Goal: Transaction & Acquisition: Purchase product/service

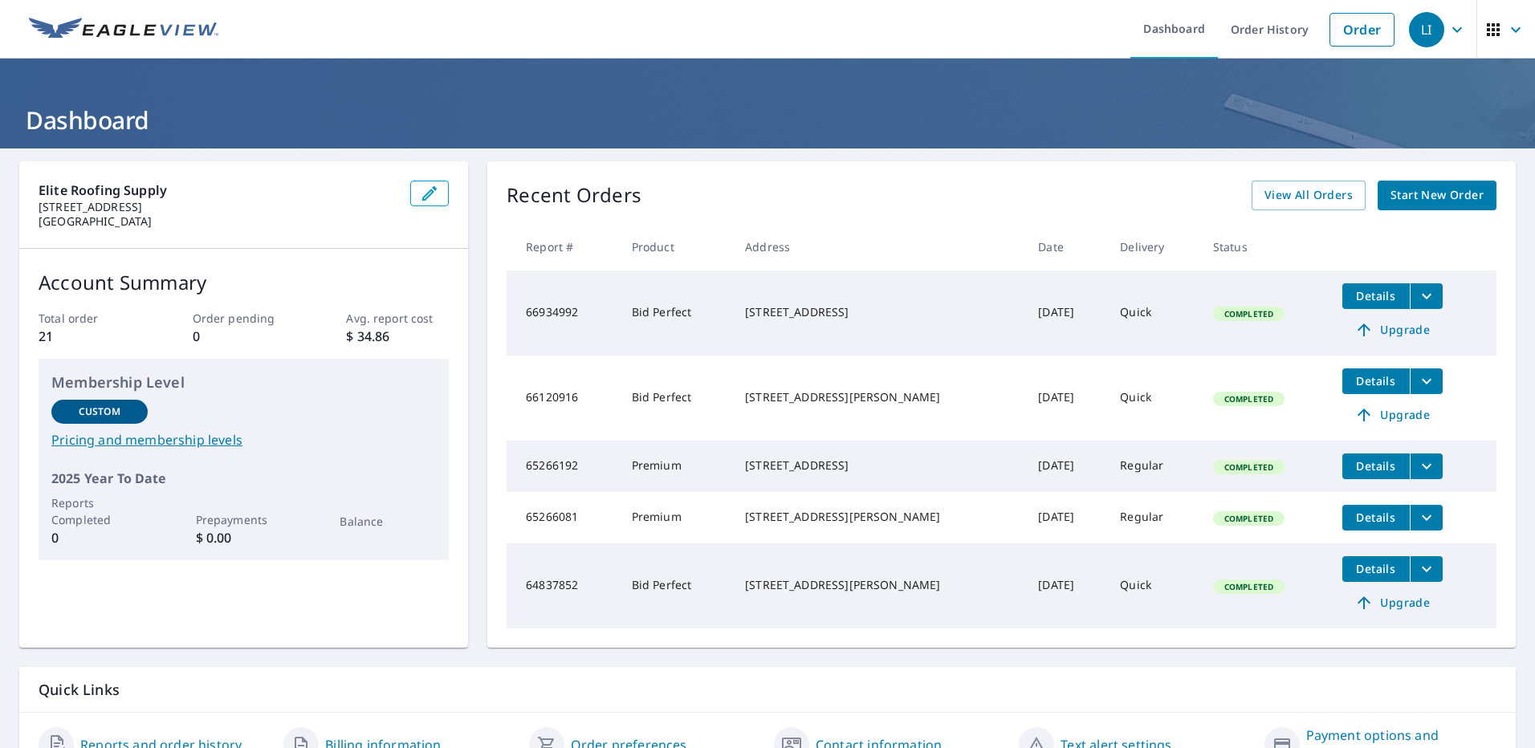
click at [1437, 196] on span "Start New Order" at bounding box center [1436, 195] width 93 height 20
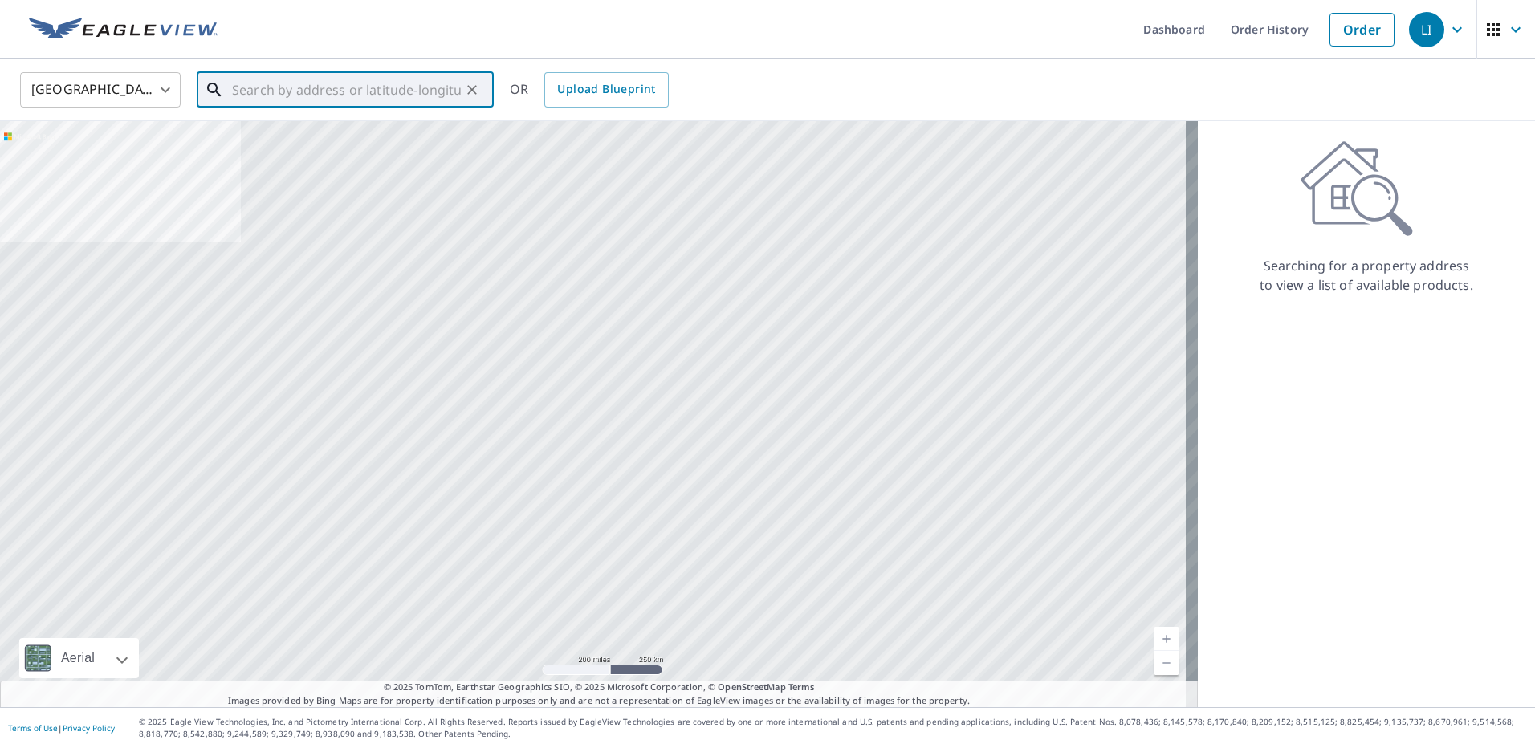
click at [287, 91] on input "text" at bounding box center [346, 89] width 229 height 45
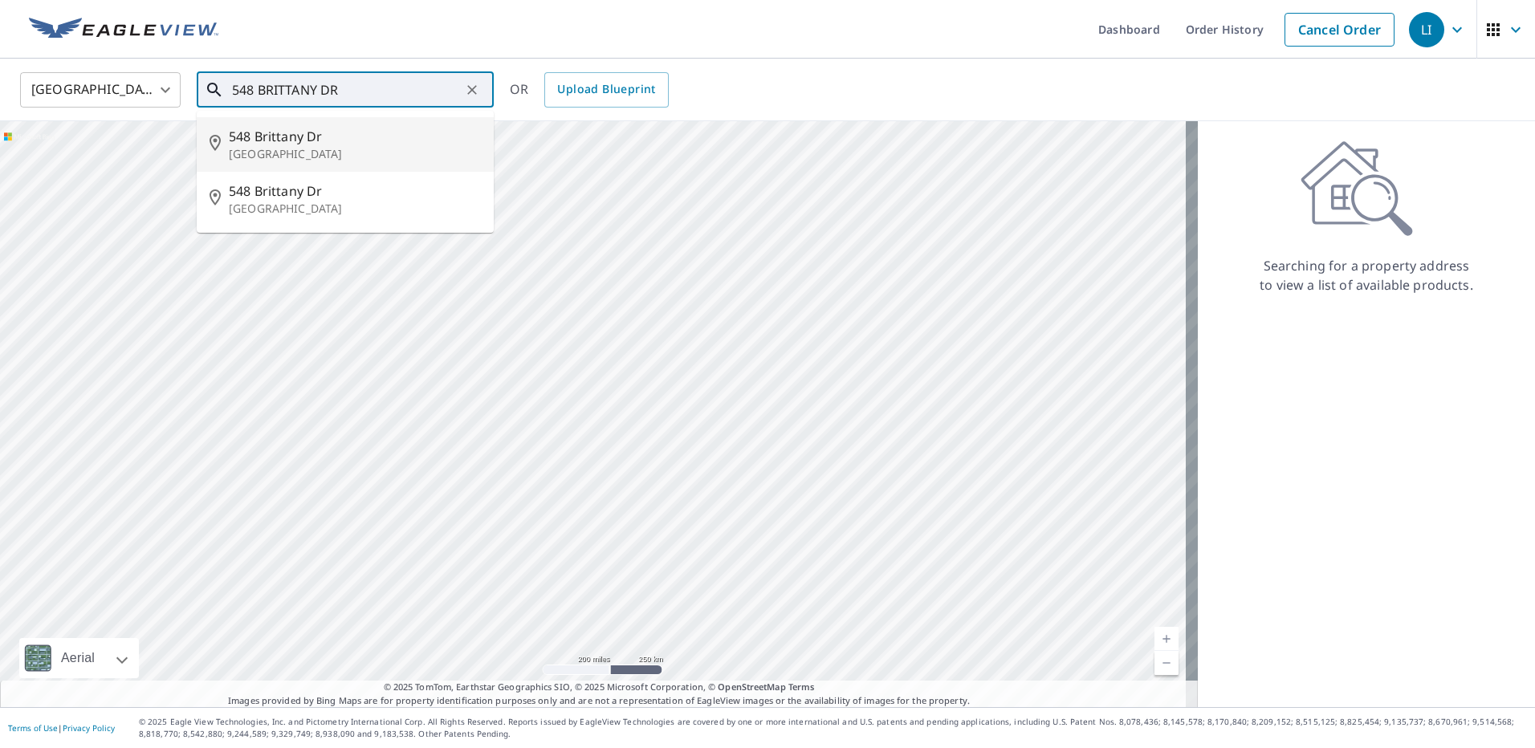
click at [358, 139] on span "548 Brittany Dr" at bounding box center [355, 136] width 252 height 19
type input "[STREET_ADDRESS][PERSON_NAME]"
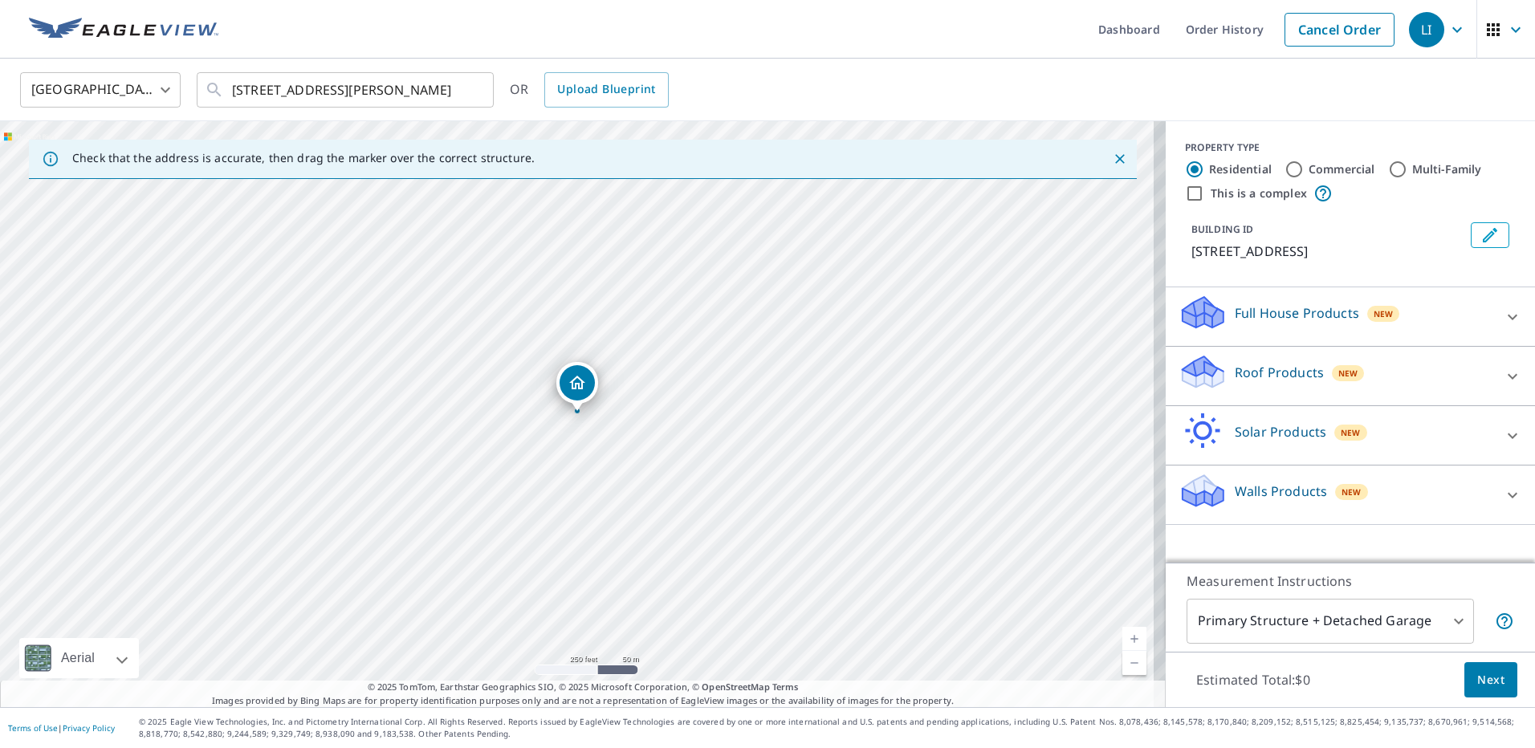
click at [1379, 387] on div "Roof Products New" at bounding box center [1336, 376] width 315 height 46
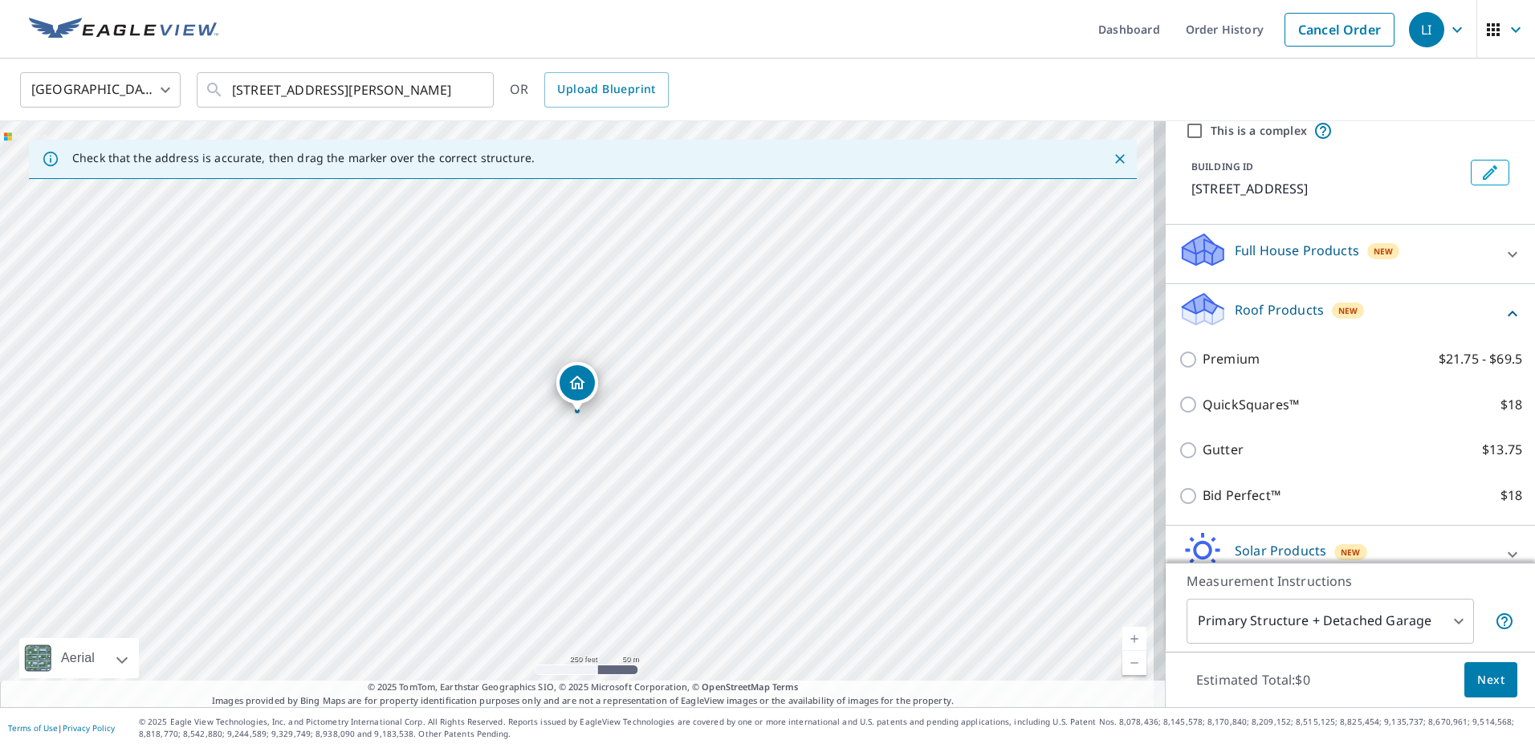
scroll to position [145, 0]
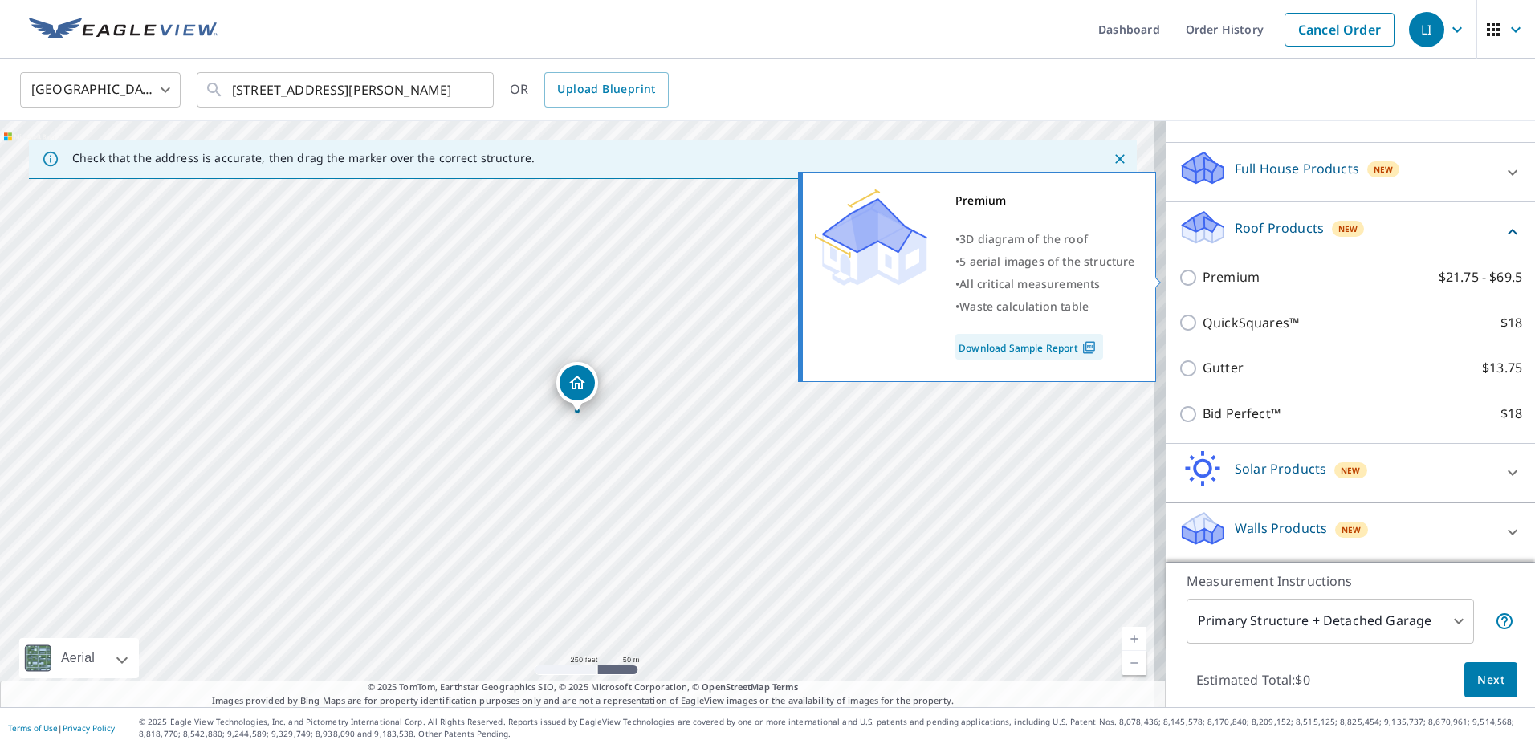
click at [1210, 276] on p "Premium" at bounding box center [1231, 277] width 57 height 20
click at [1203, 276] on input "Premium $21.75 - $69.5" at bounding box center [1191, 277] width 24 height 19
checkbox input "true"
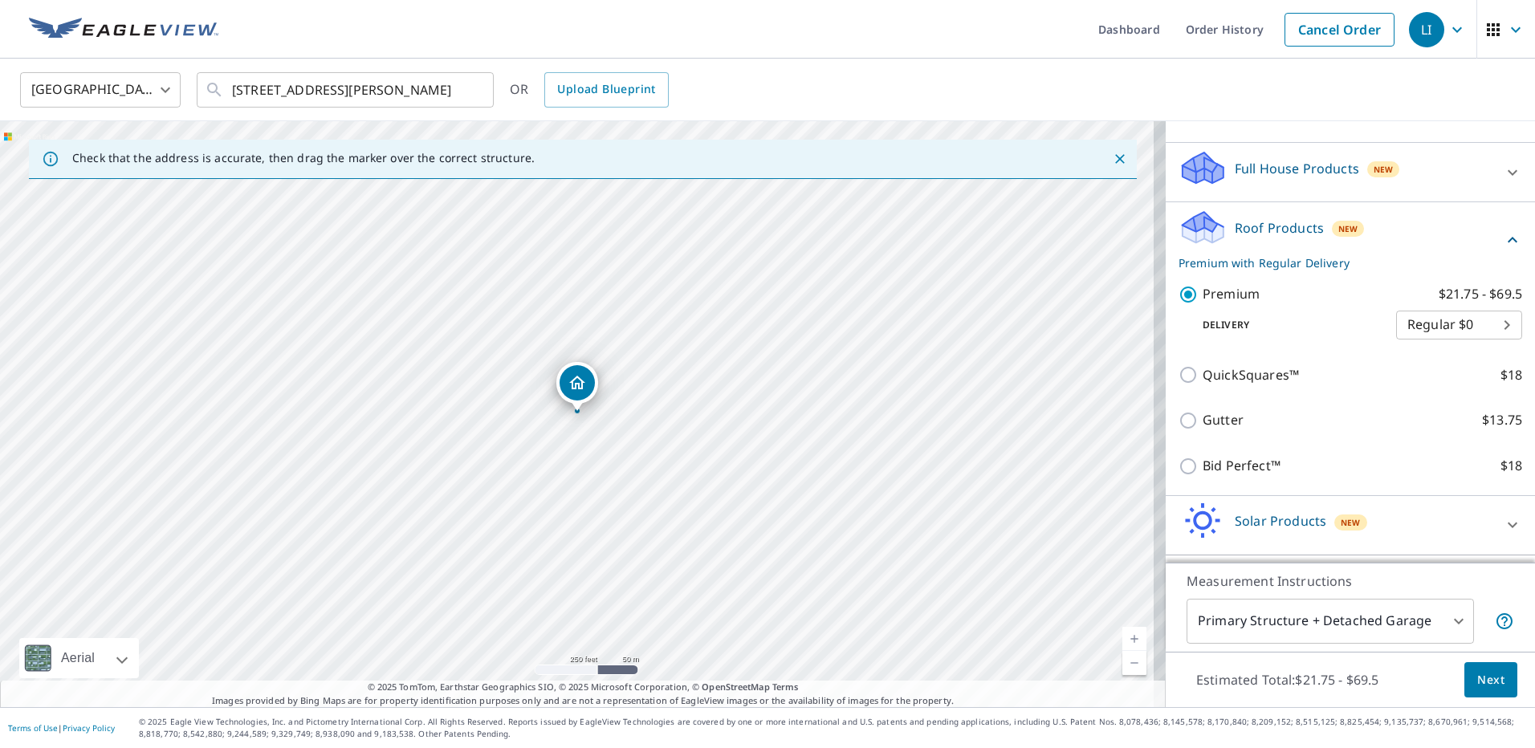
click at [1476, 321] on body "[PERSON_NAME] Dashboard Order History Cancel Order LI [GEOGRAPHIC_DATA] [GEOGRA…" at bounding box center [767, 374] width 1535 height 748
click at [1476, 321] on li "Regular $0" at bounding box center [1435, 325] width 126 height 29
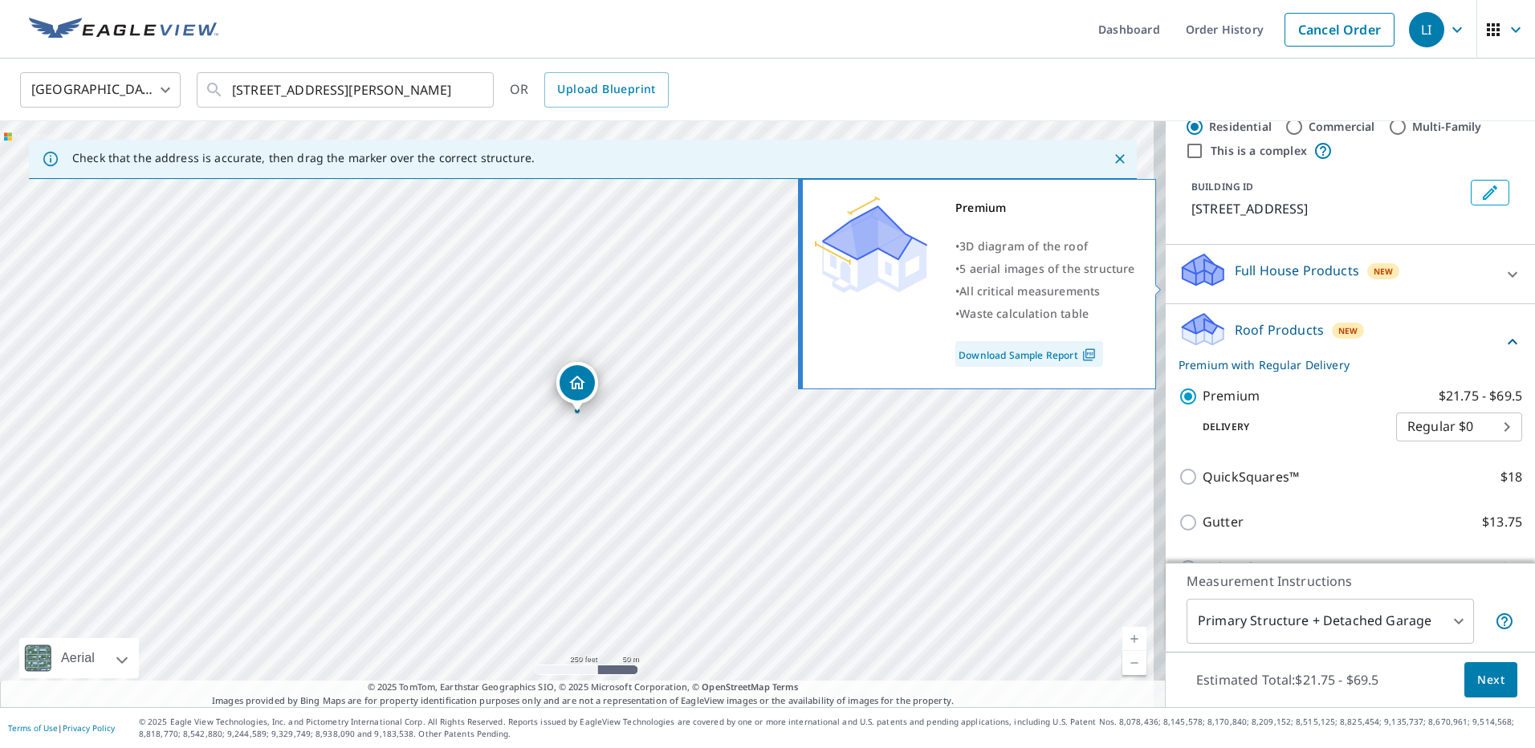
scroll to position [0, 0]
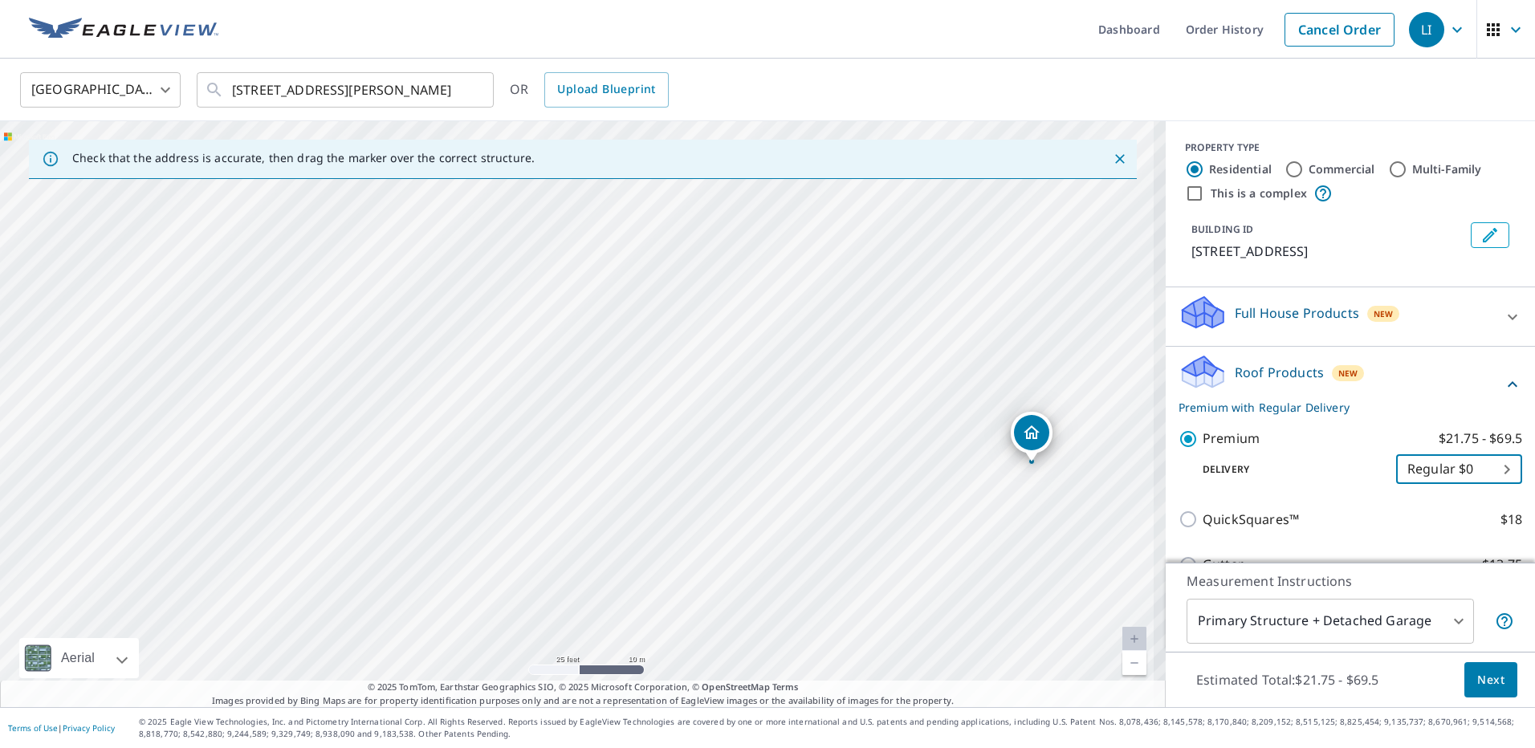
drag, startPoint x: 887, startPoint y: 500, endPoint x: 612, endPoint y: 473, distance: 276.7
click at [612, 473] on div "[STREET_ADDRESS][PERSON_NAME]" at bounding box center [583, 414] width 1166 height 586
drag, startPoint x: 899, startPoint y: 437, endPoint x: 682, endPoint y: 473, distance: 219.7
click at [682, 474] on div "[STREET_ADDRESS][PERSON_NAME]" at bounding box center [583, 414] width 1166 height 586
click at [1485, 678] on span "Next" at bounding box center [1490, 680] width 27 height 20
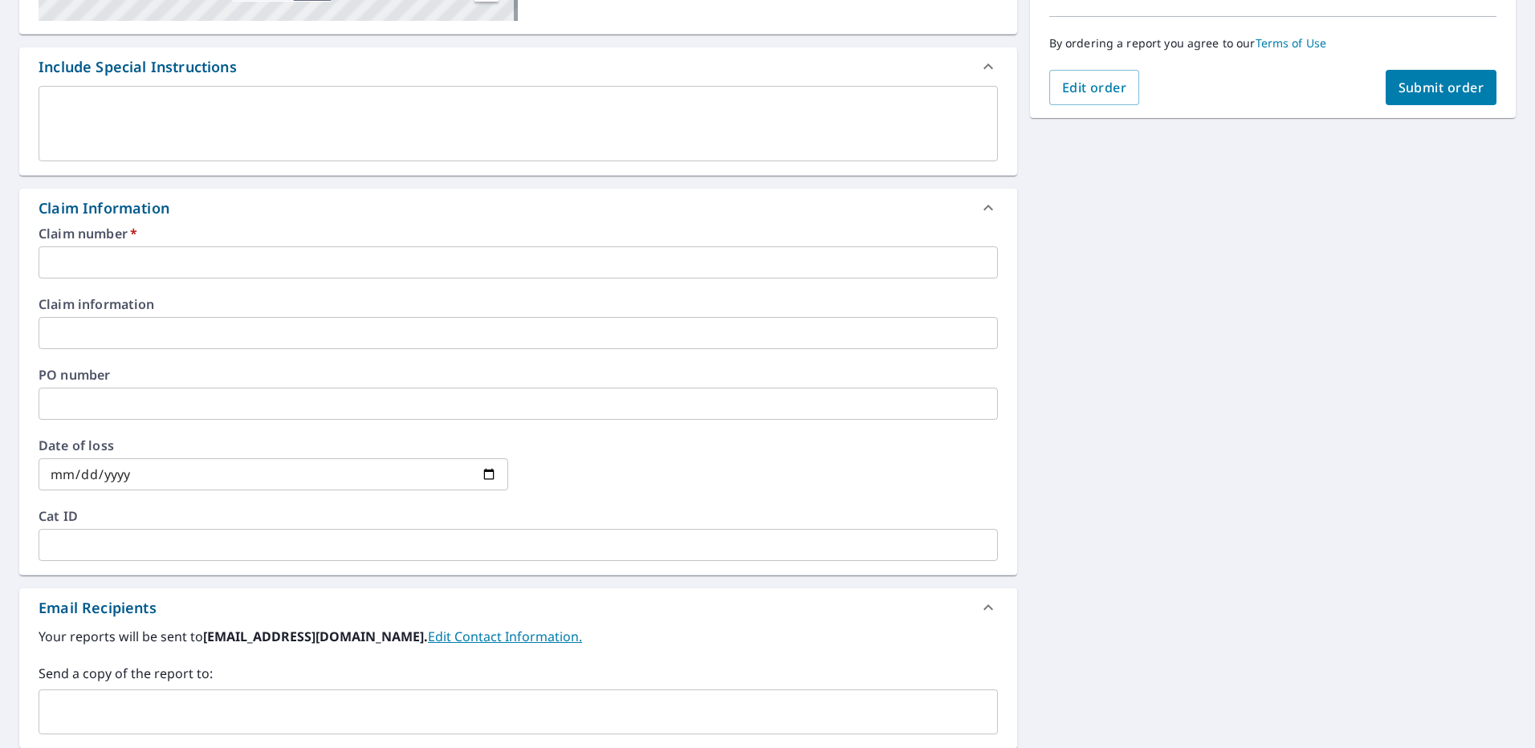
scroll to position [401, 0]
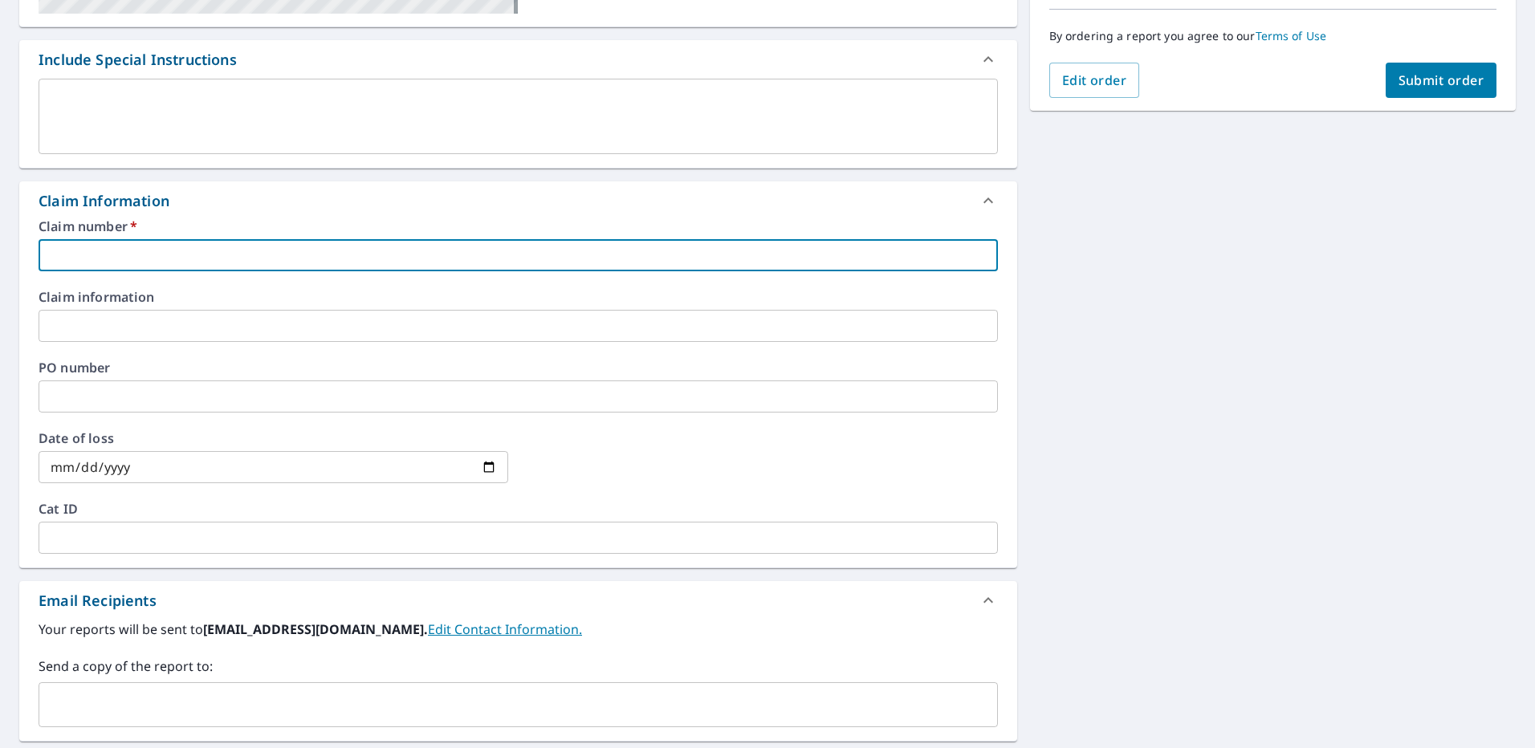
click at [137, 246] on input "text" at bounding box center [518, 255] width 959 height 32
click at [153, 261] on input "text" at bounding box center [518, 255] width 959 height 32
type input "P"
checkbox input "true"
type input "PO"
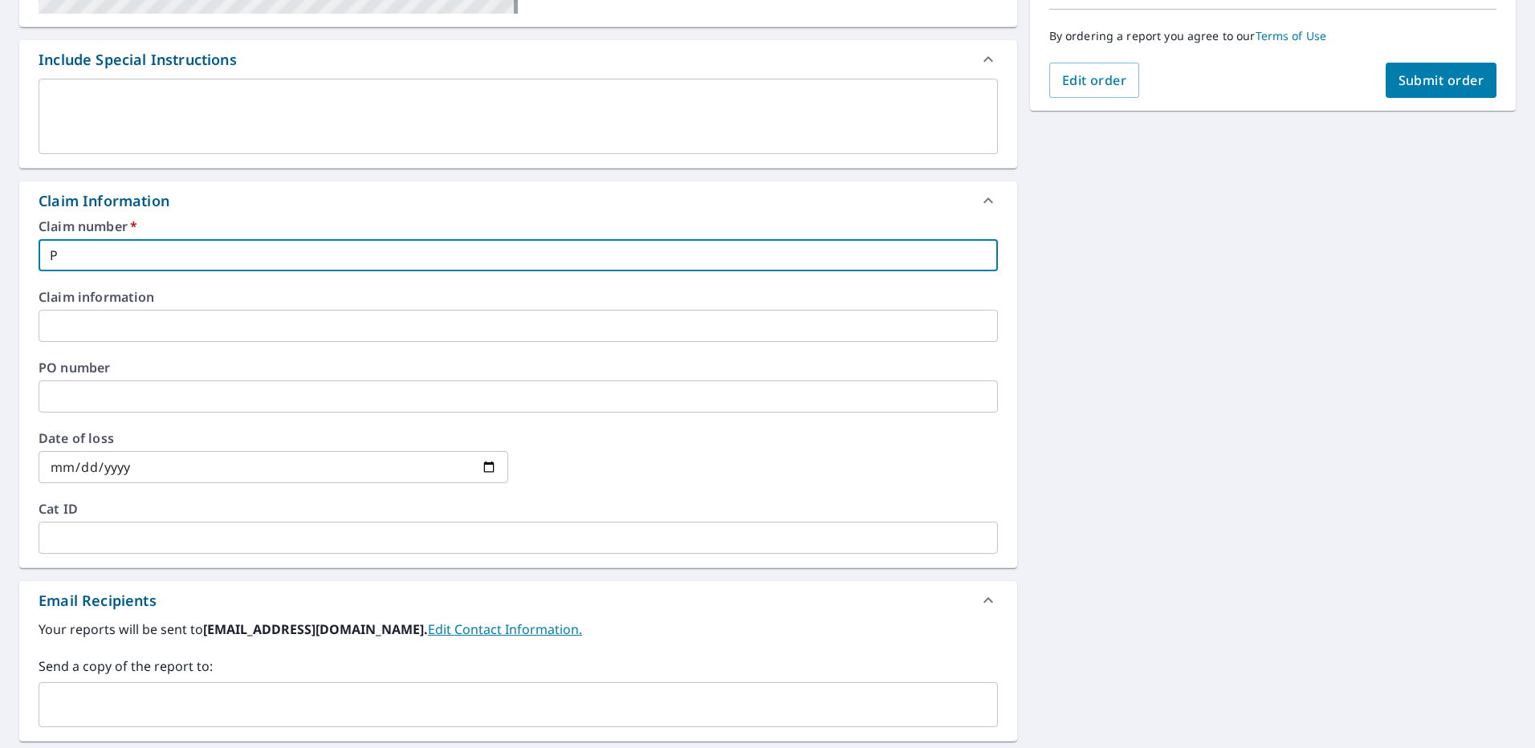
checkbox input "true"
type input "PO#"
checkbox input "true"
type input "PO#"
checkbox input "true"
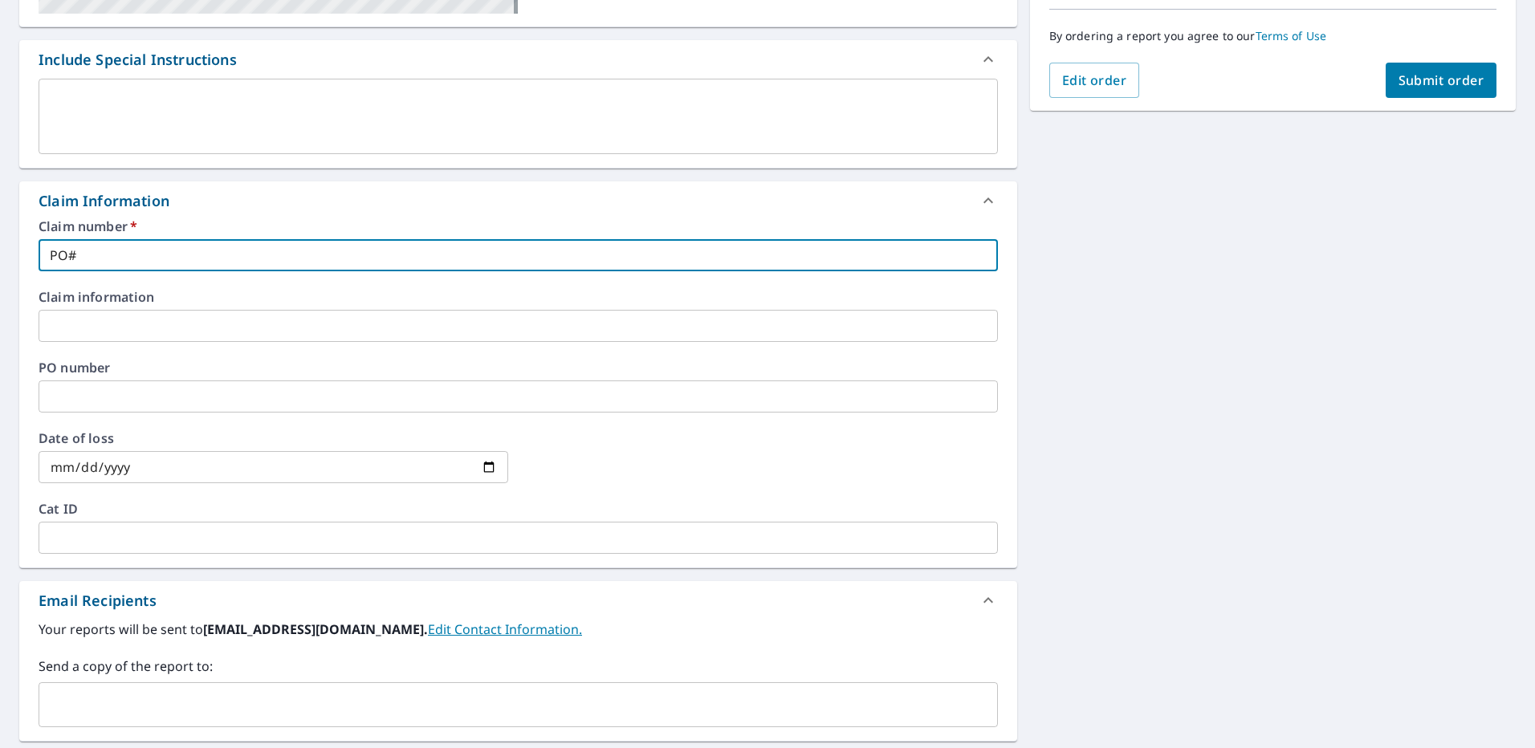
type input "PO# 3"
checkbox input "true"
type input "PO# 37"
checkbox input "true"
type input "PO# 379"
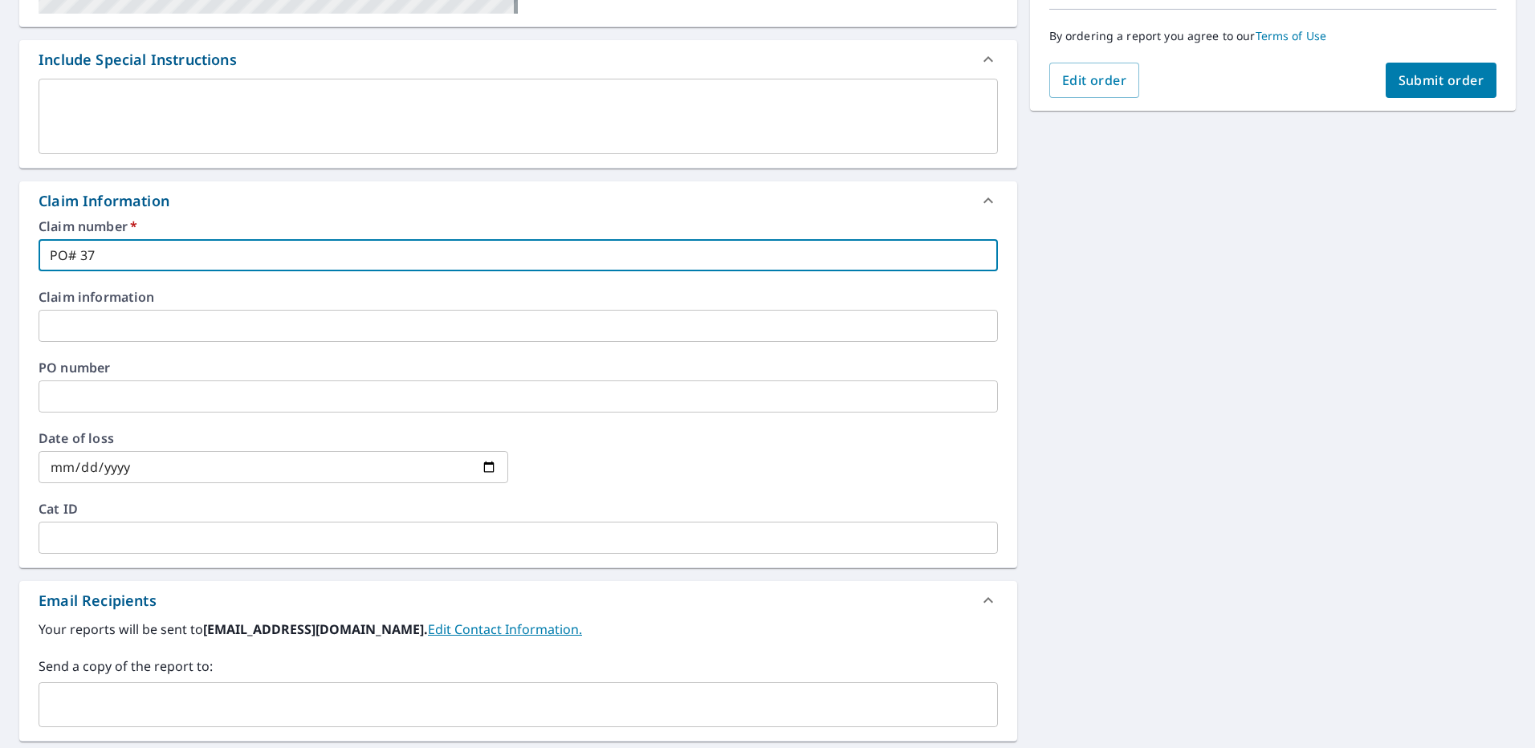
checkbox input "true"
type input "PO# 3792"
checkbox input "true"
type input "PO# 37927"
checkbox input "true"
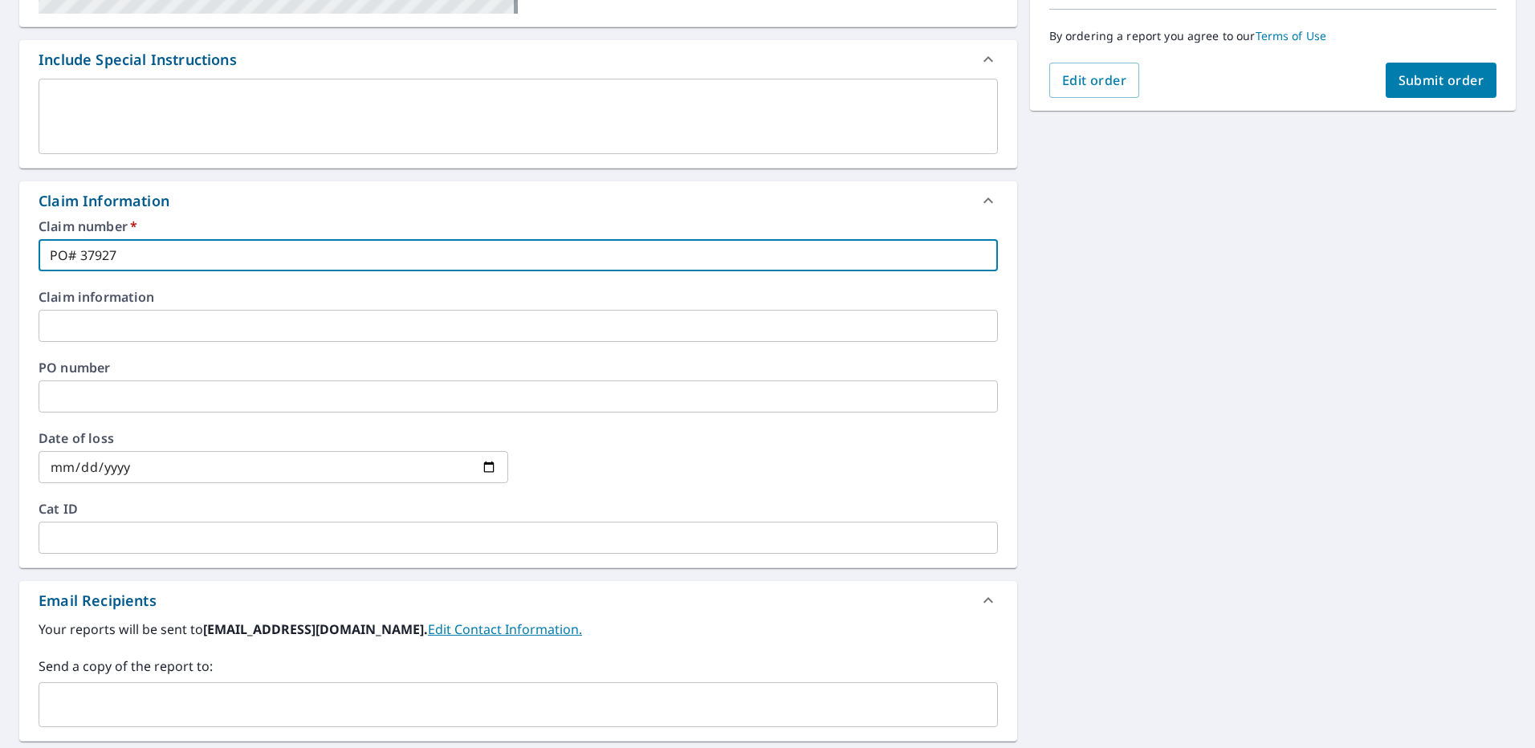
type input "PO# 379276"
checkbox input "true"
type input "PO# 379276"
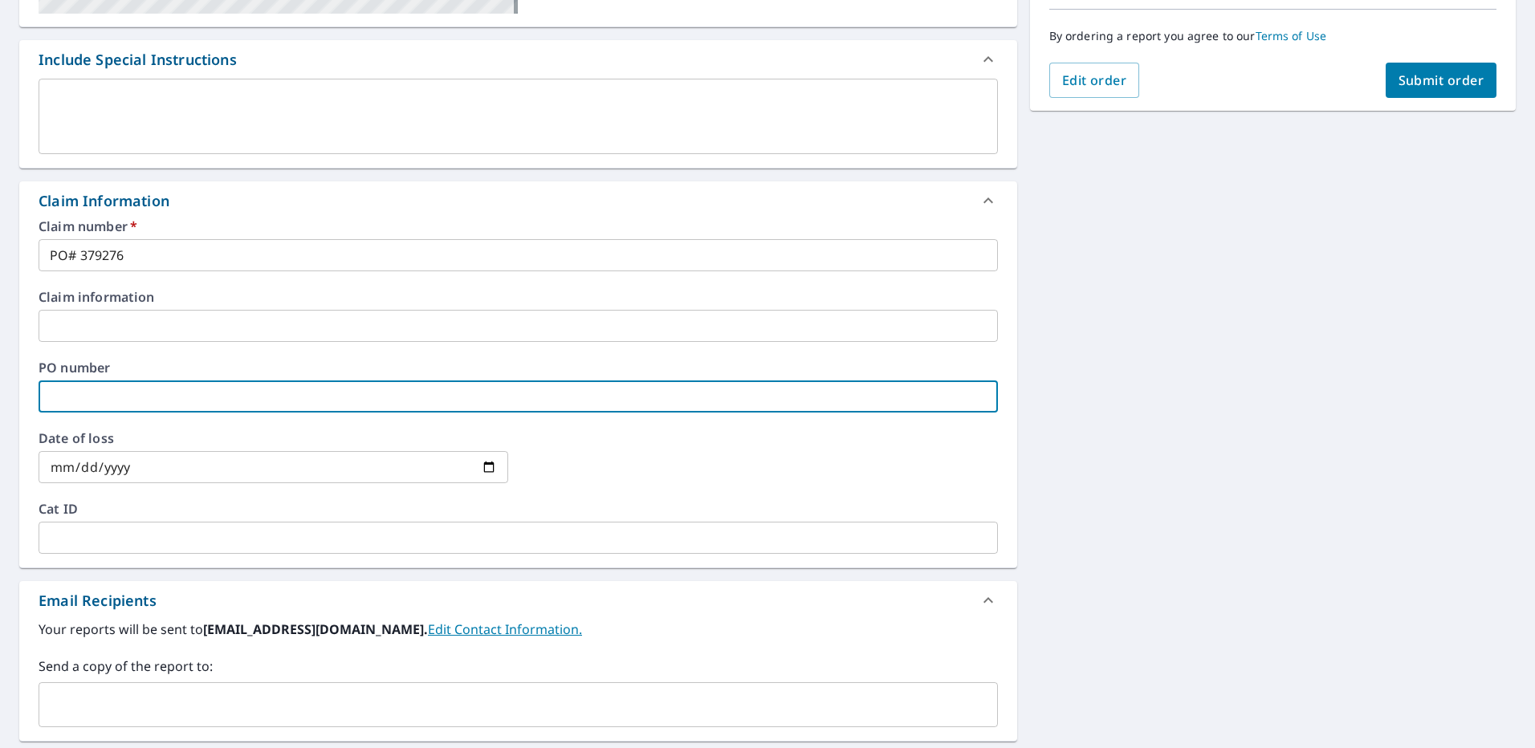
click at [83, 389] on input "text" at bounding box center [518, 397] width 959 height 32
type input "3"
checkbox input "true"
type input "37"
checkbox input "true"
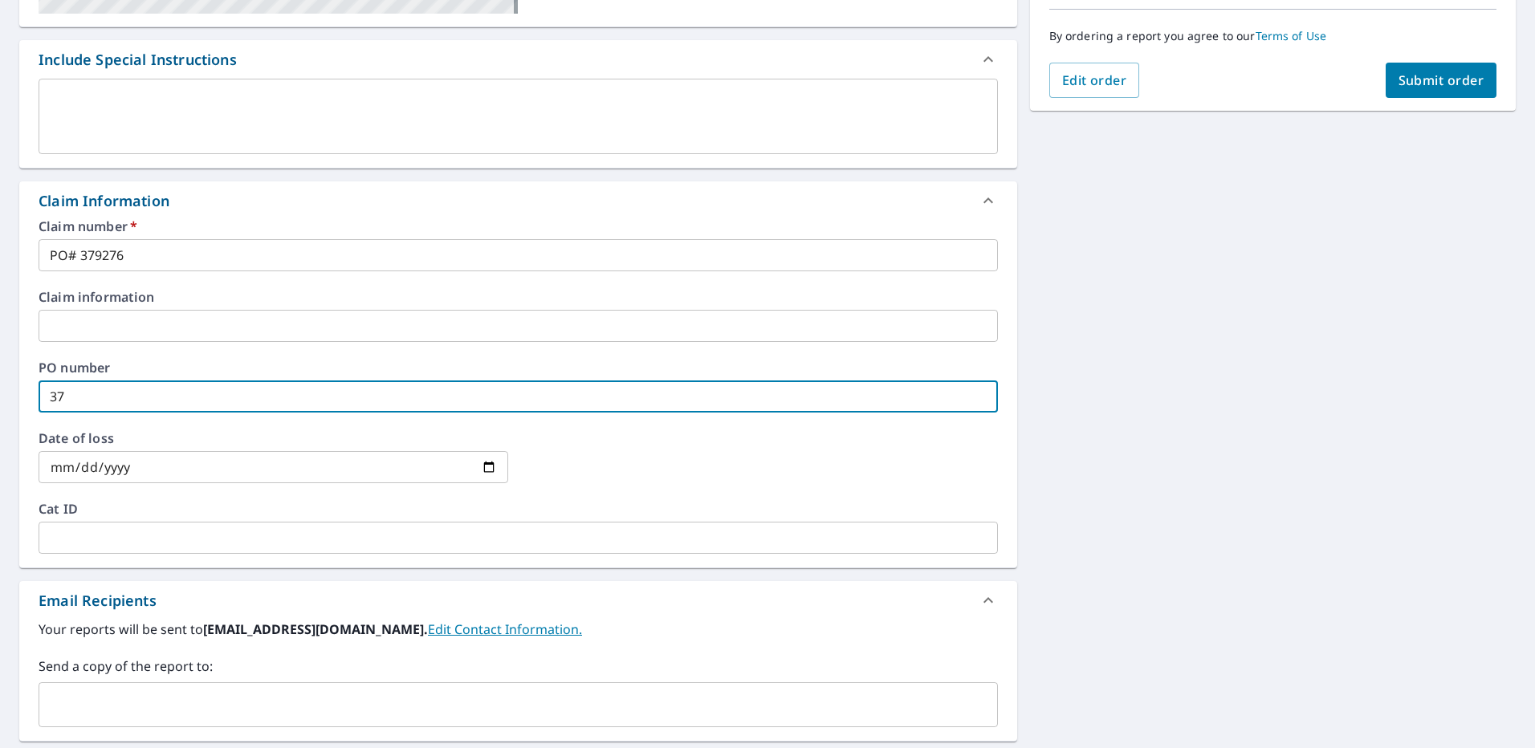
type input "379"
checkbox input "true"
type input "3792"
checkbox input "true"
type input "37927"
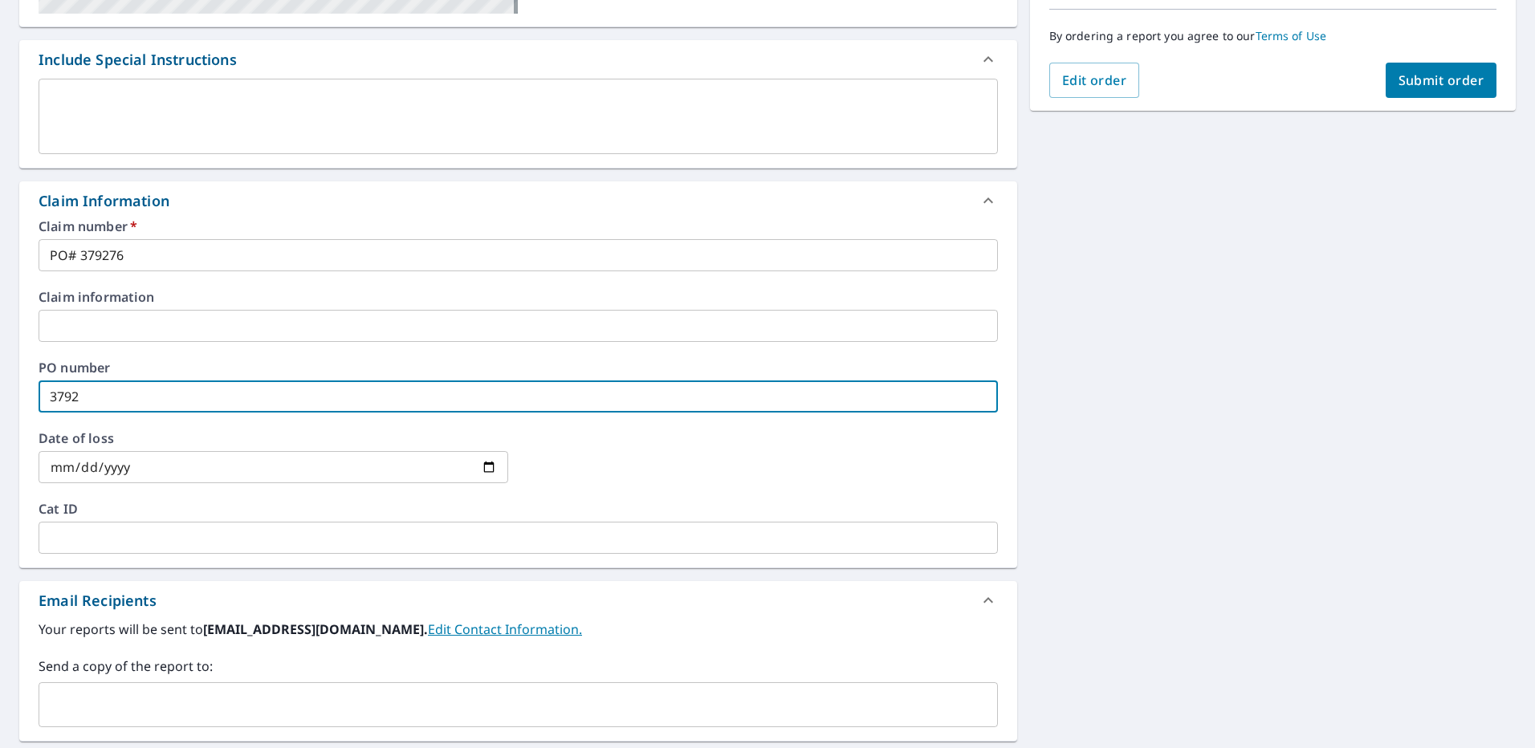
checkbox input "true"
type input "379276"
checkbox input "true"
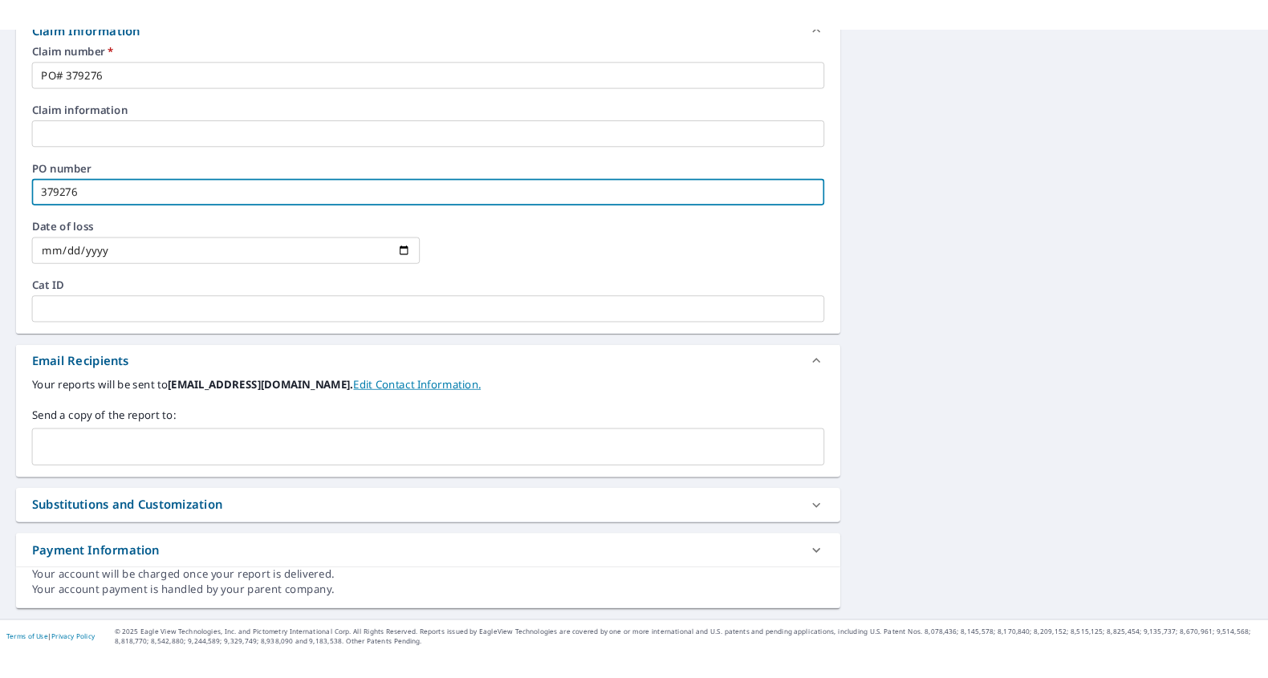
scroll to position [608, 0]
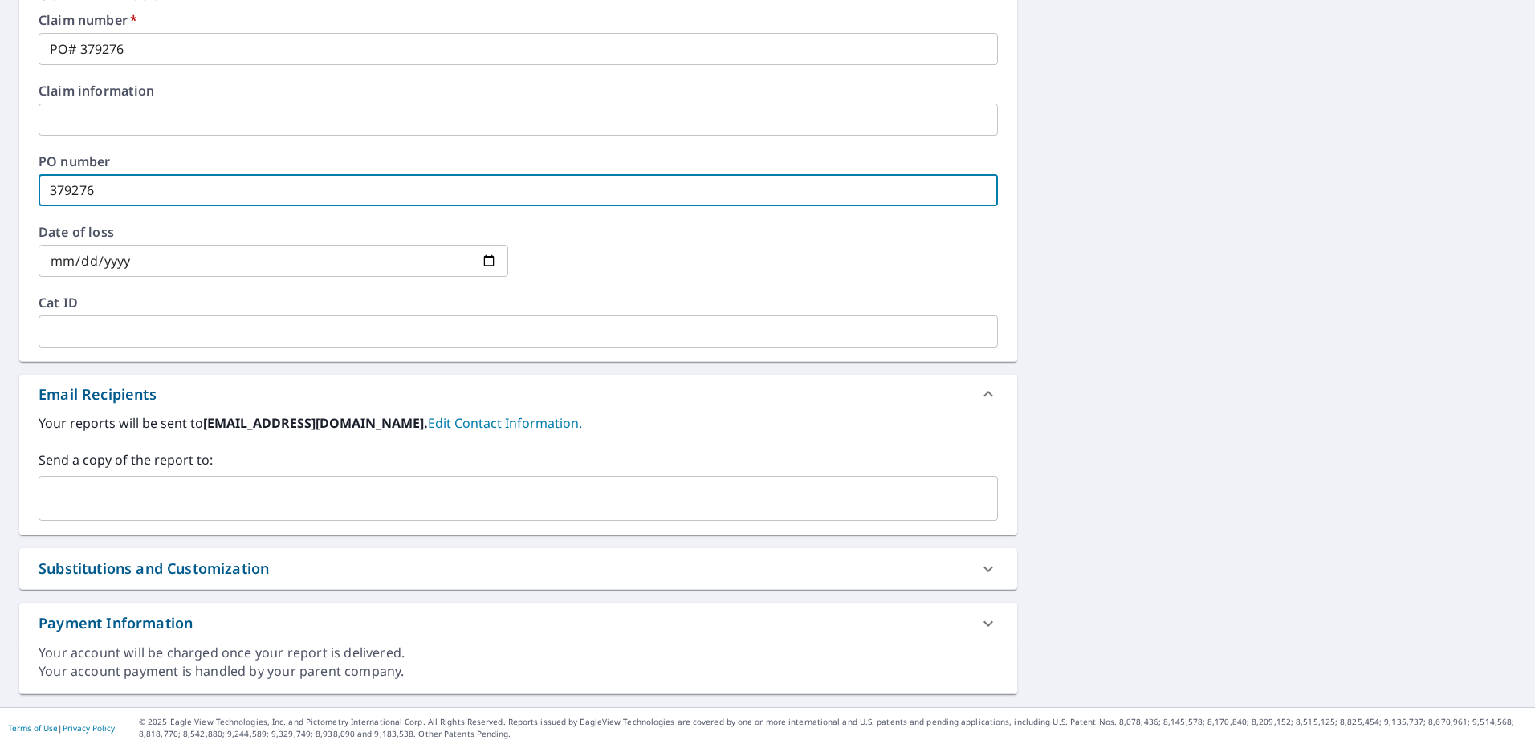
type input "379276"
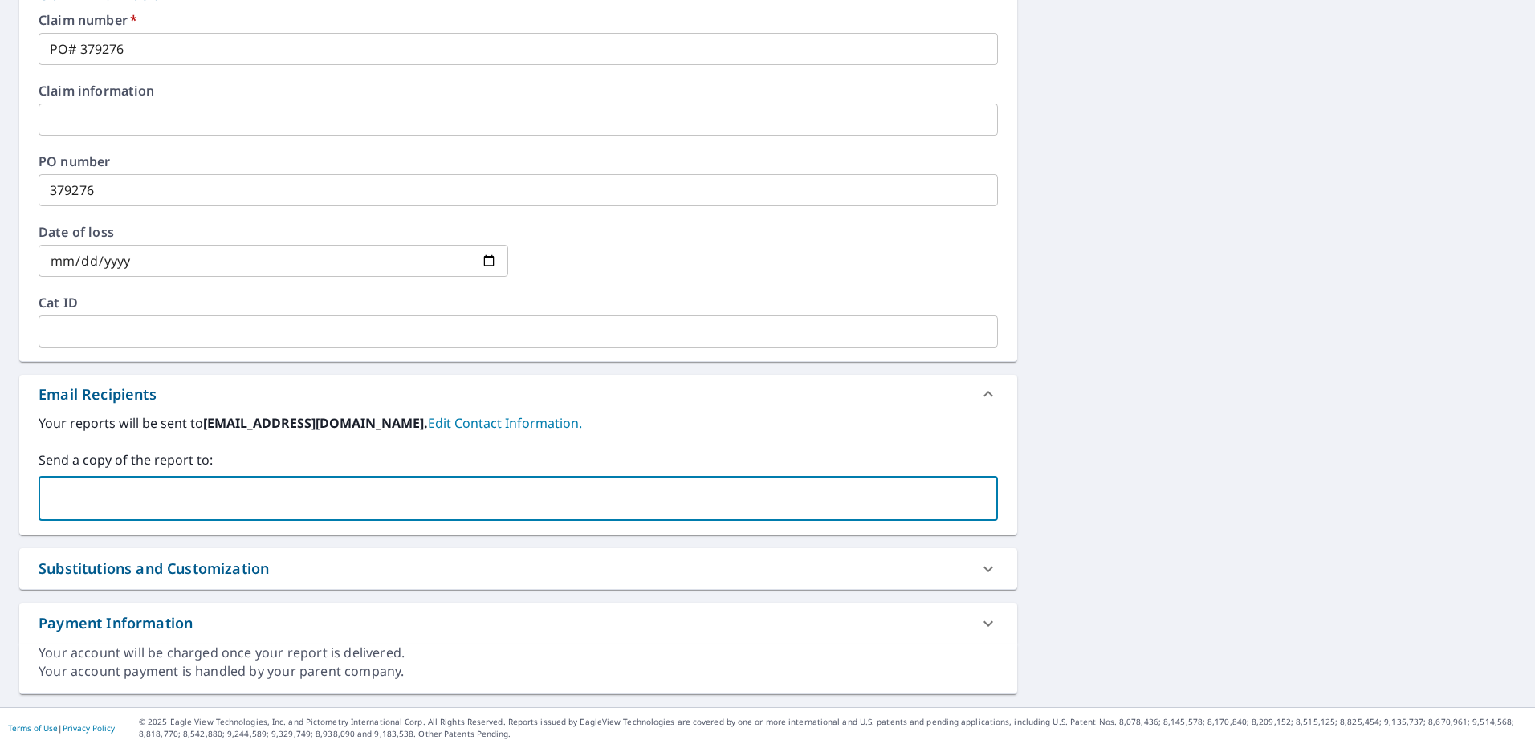
click at [271, 497] on input "text" at bounding box center [506, 498] width 921 height 31
type input "J"
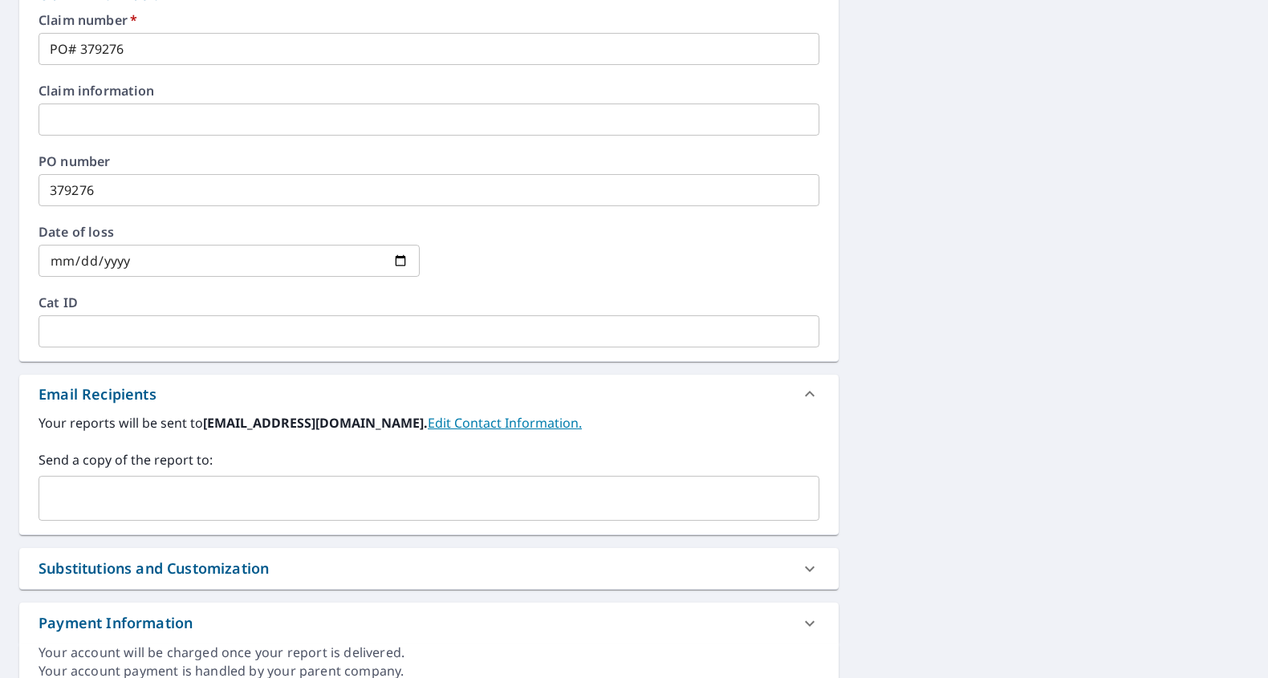
click at [161, 496] on input "text" at bounding box center [417, 498] width 743 height 31
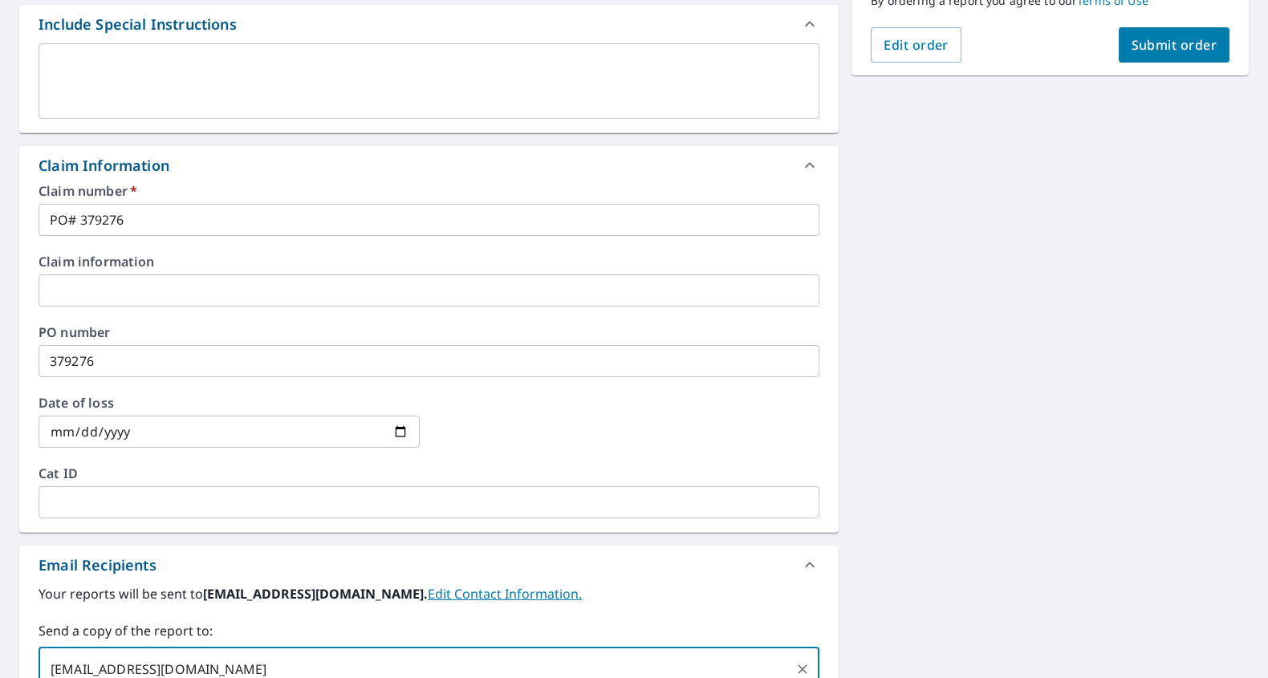
scroll to position [0, 0]
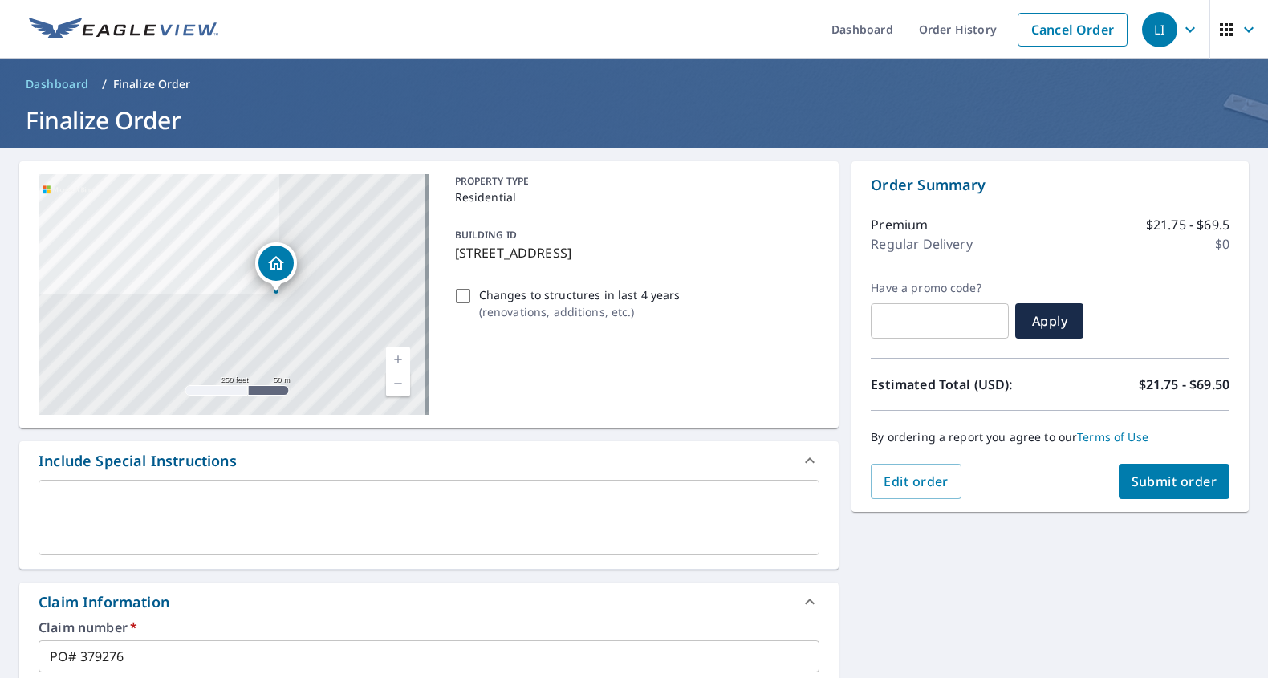
type input "[EMAIL_ADDRESS][DOMAIN_NAME]"
checkbox input "true"
click at [194, 524] on textarea at bounding box center [429, 518] width 759 height 46
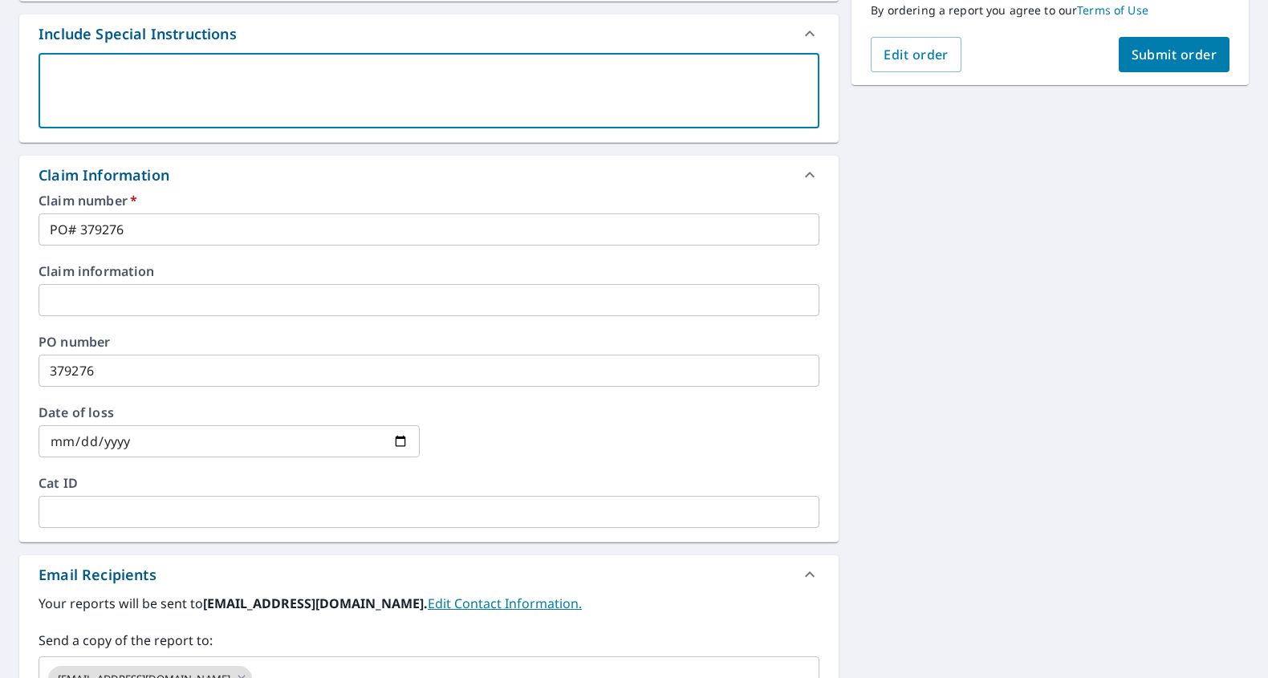
scroll to position [482, 0]
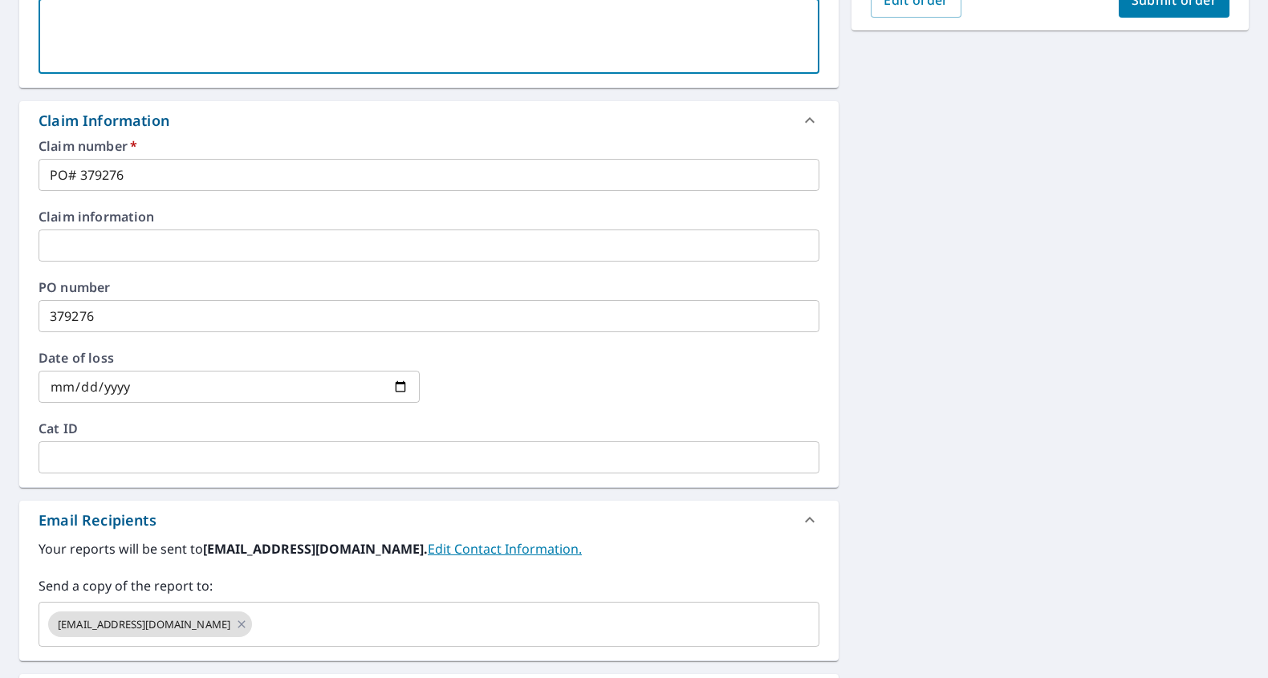
click at [165, 241] on input "text" at bounding box center [429, 246] width 781 height 32
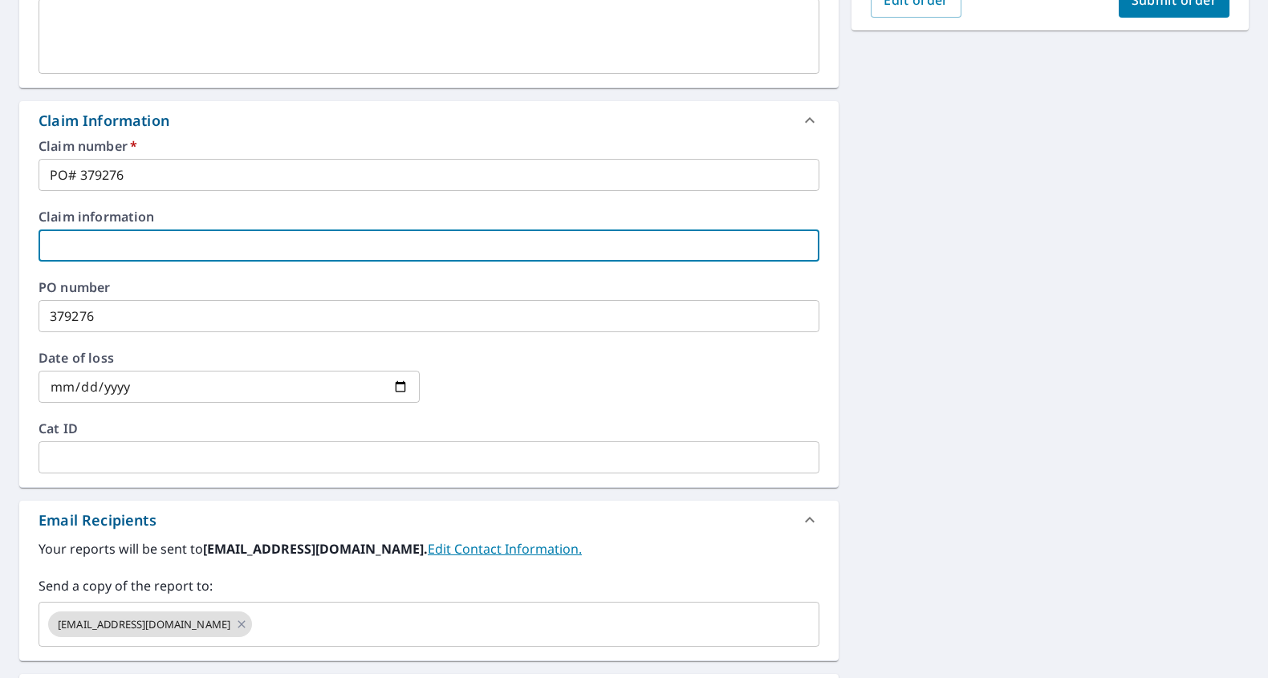
type input "S"
checkbox input "true"
type input "SH"
checkbox input "true"
type input "SHA"
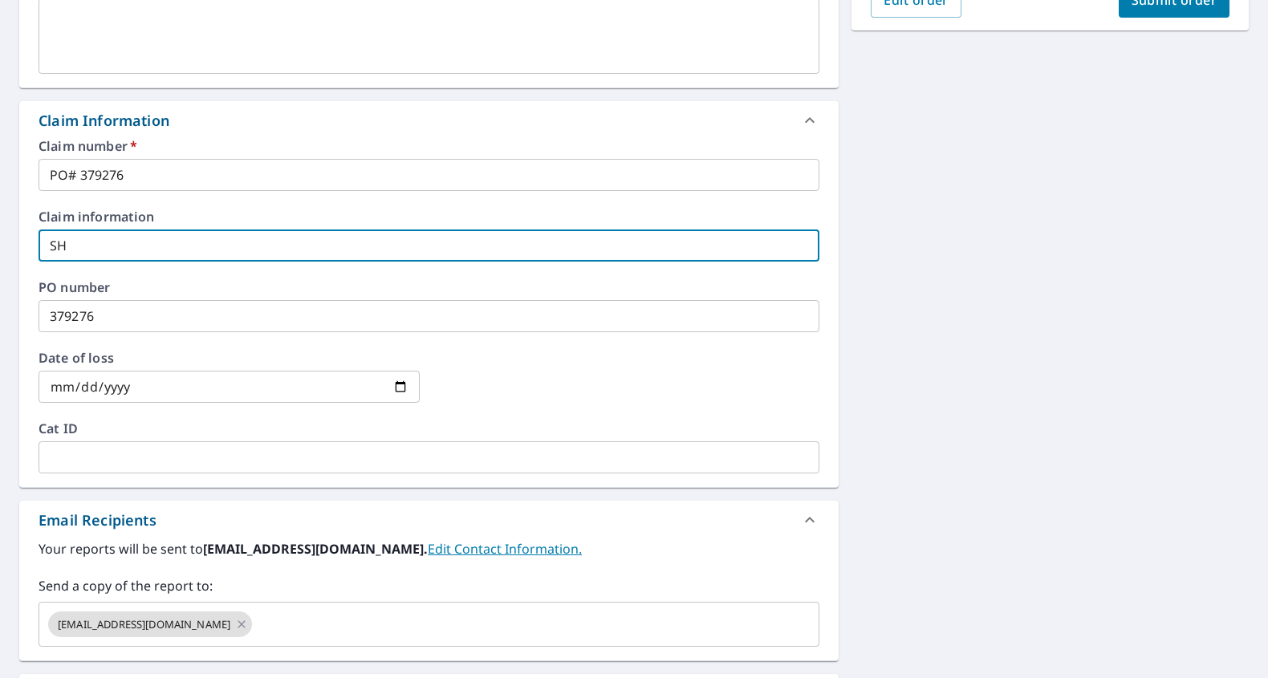
checkbox input "true"
type input "[PERSON_NAME]"
checkbox input "true"
type input "[PERSON_NAME]"
checkbox input "true"
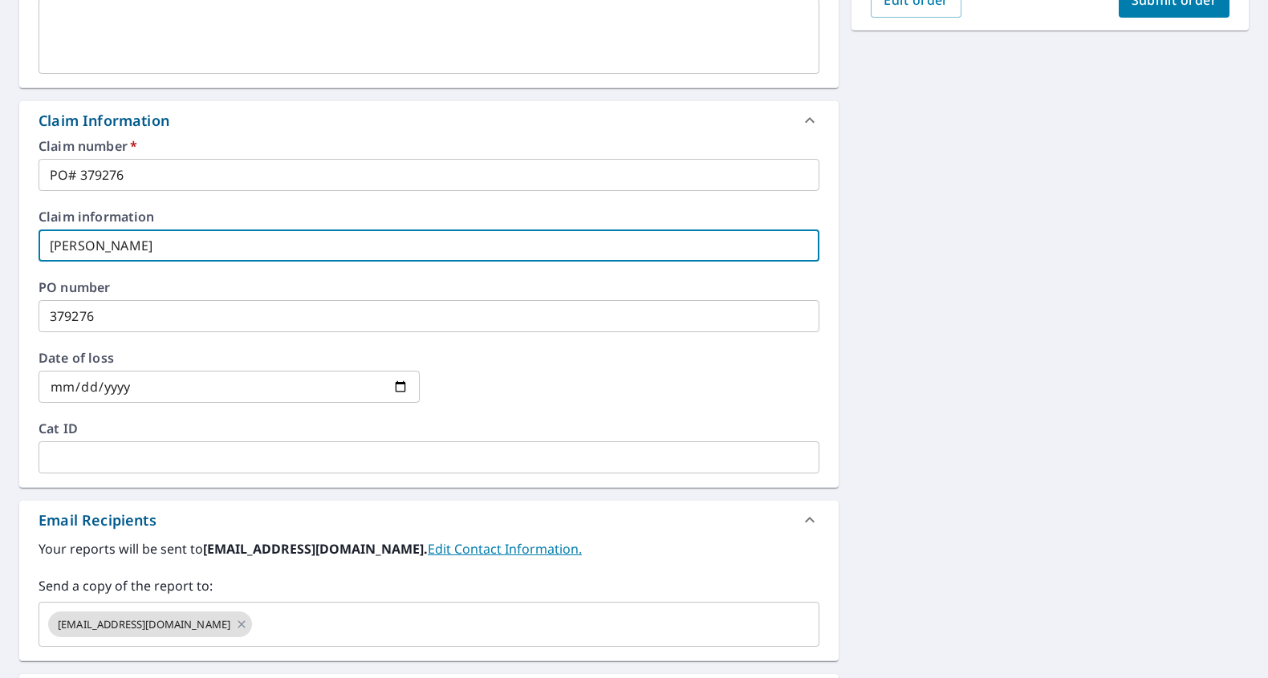
type input "[PERSON_NAME]"
checkbox input "true"
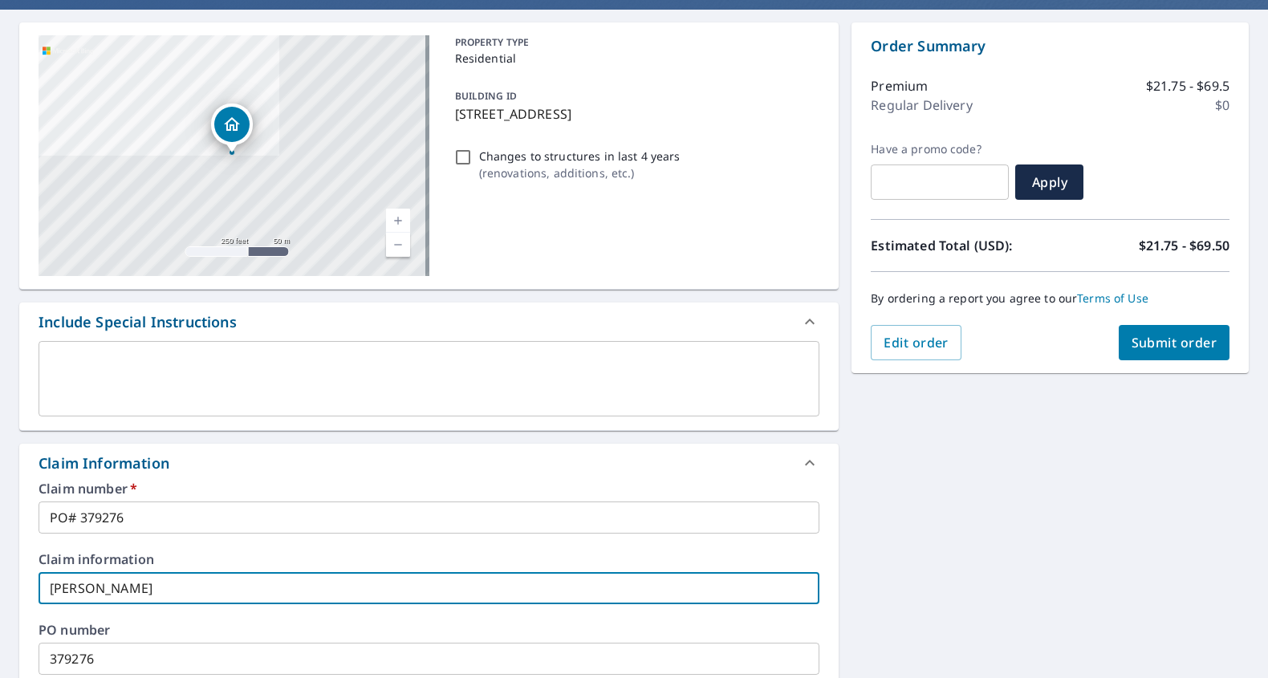
scroll to position [0, 0]
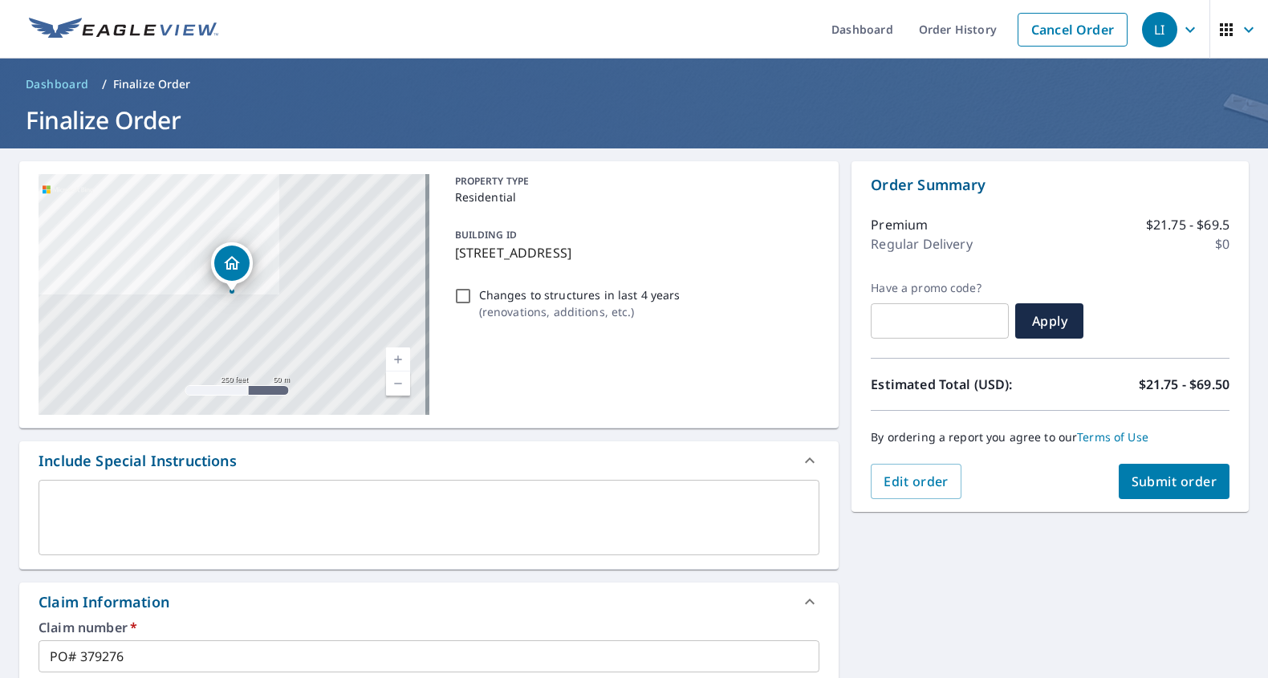
type input "[PERSON_NAME]"
click at [1163, 496] on button "Submit order" at bounding box center [1175, 481] width 112 height 35
checkbox input "true"
